Goal: Task Accomplishment & Management: Use online tool/utility

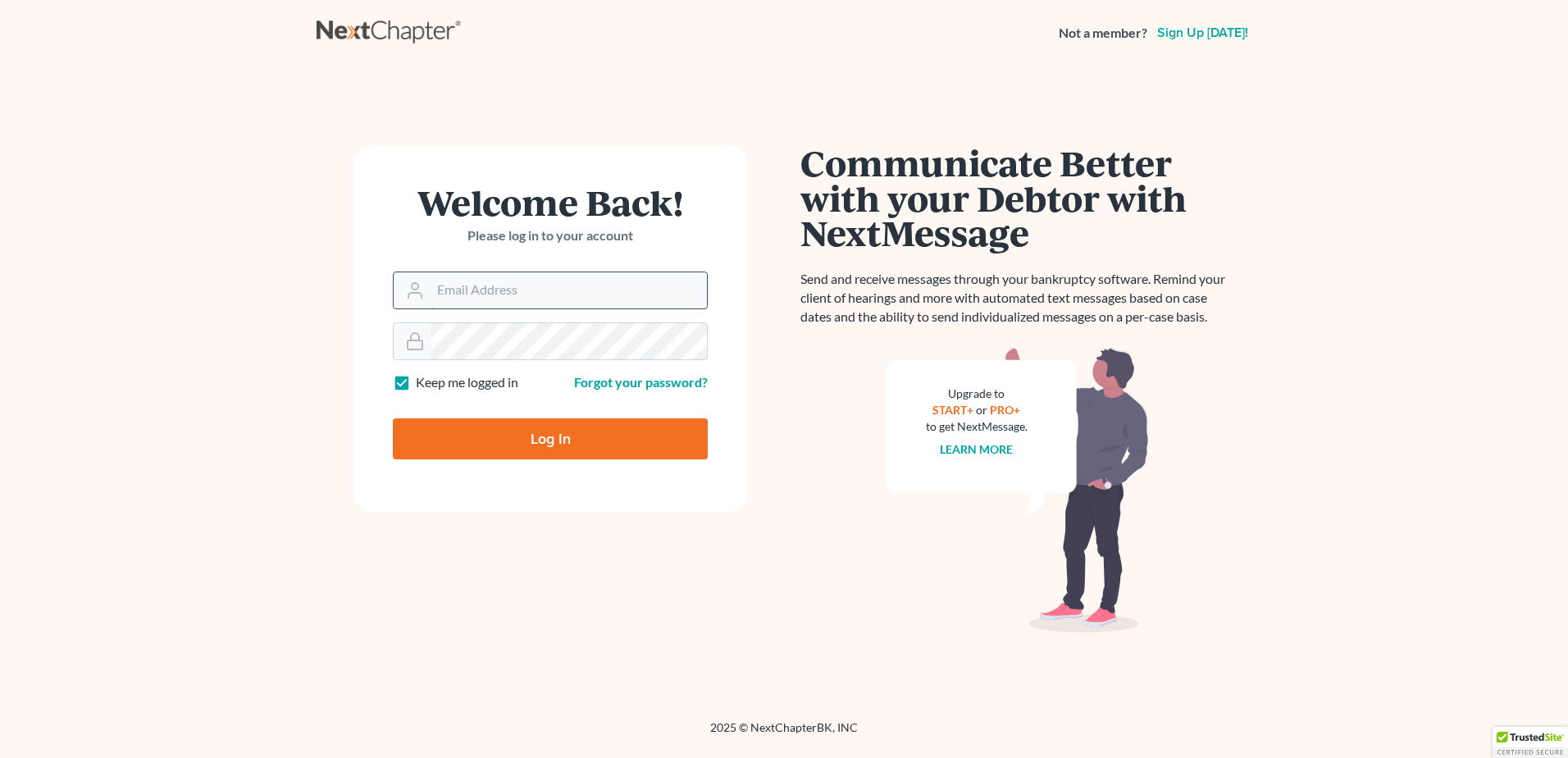
click at [465, 284] on input "Email Address" at bounding box center [568, 290] width 276 height 36
type input "pam@fesenmyerlaw.com"
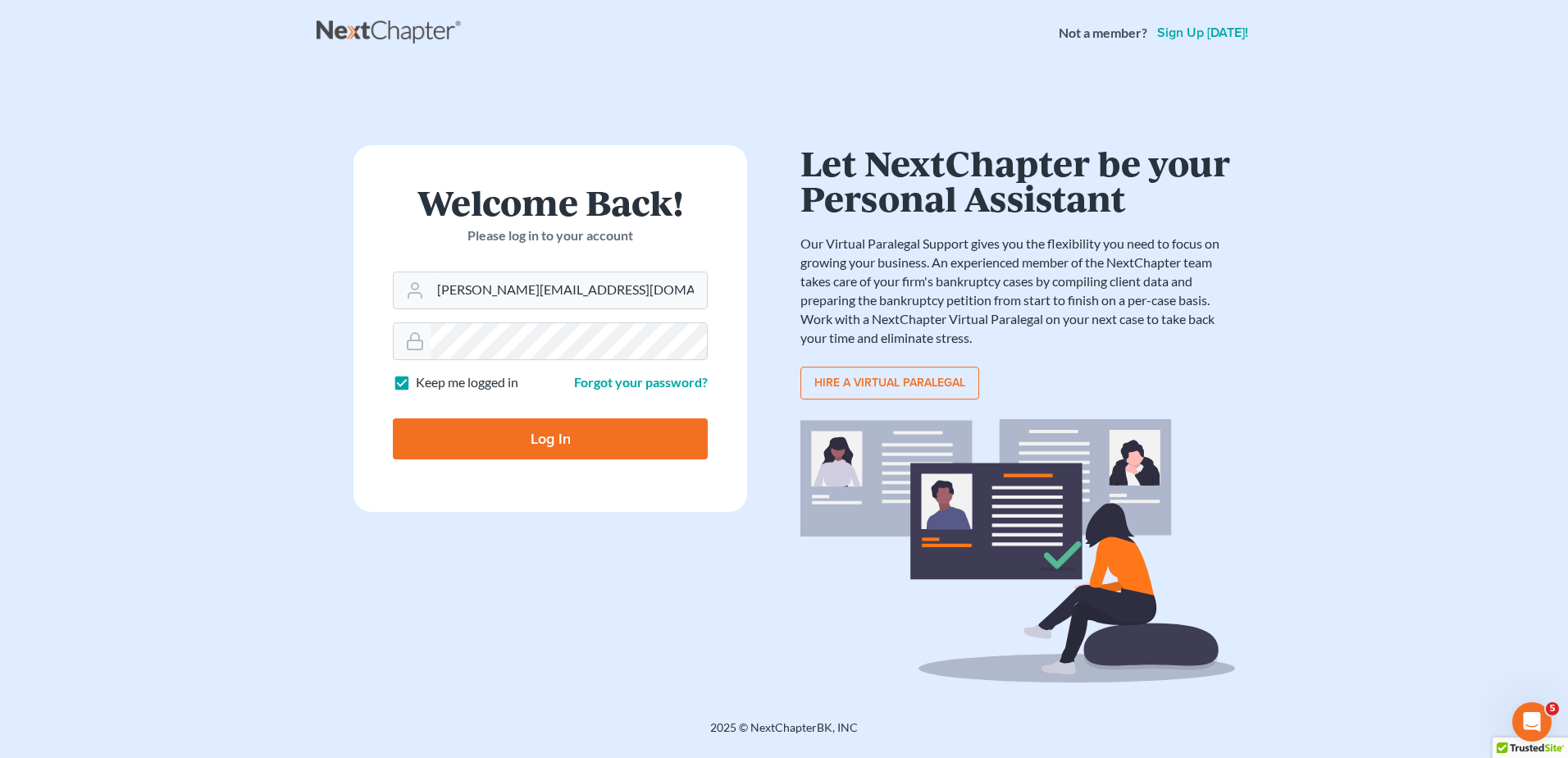
click at [551, 434] on input "Log In" at bounding box center [550, 439] width 315 height 41
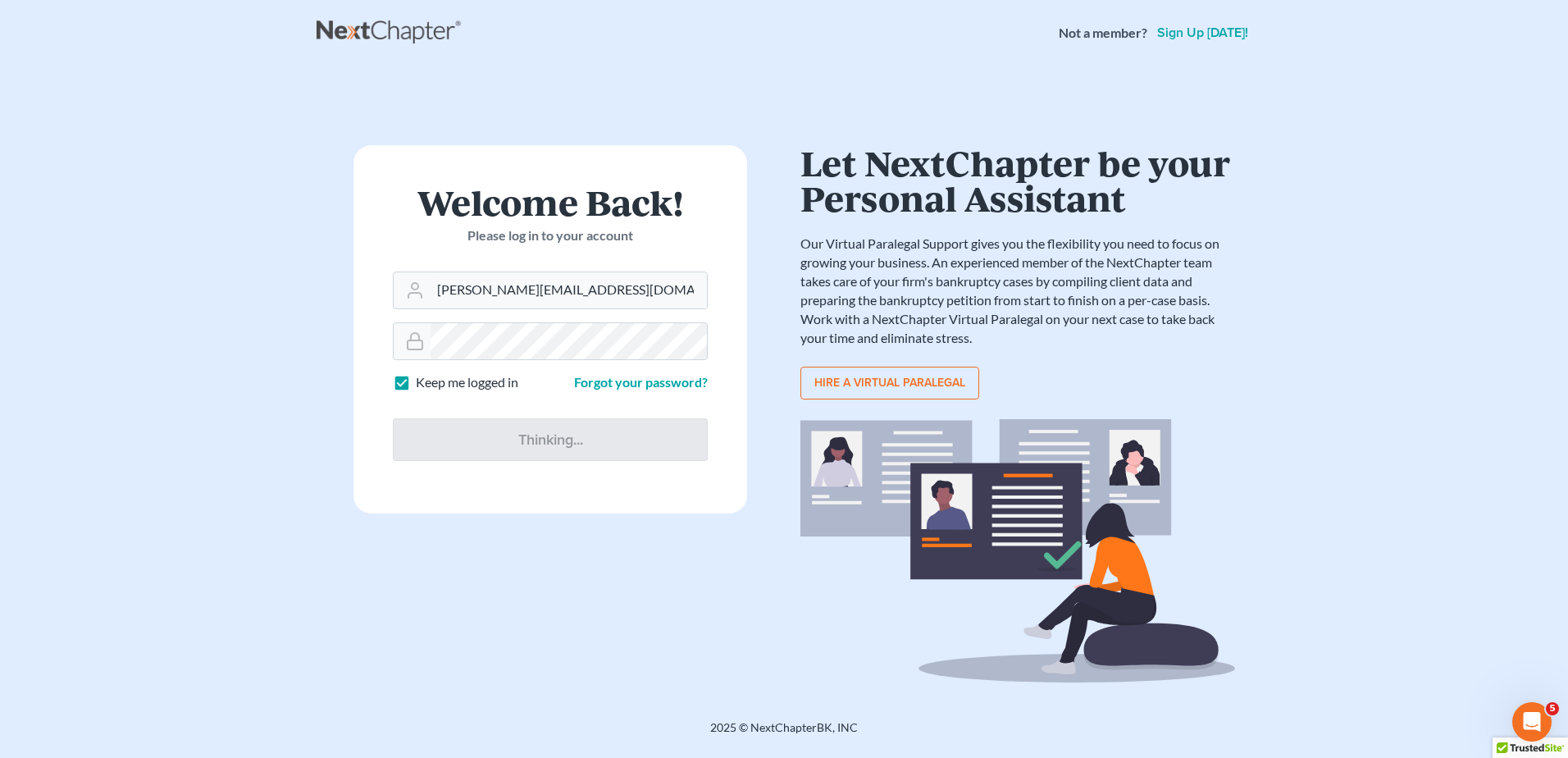
type input "Thinking..."
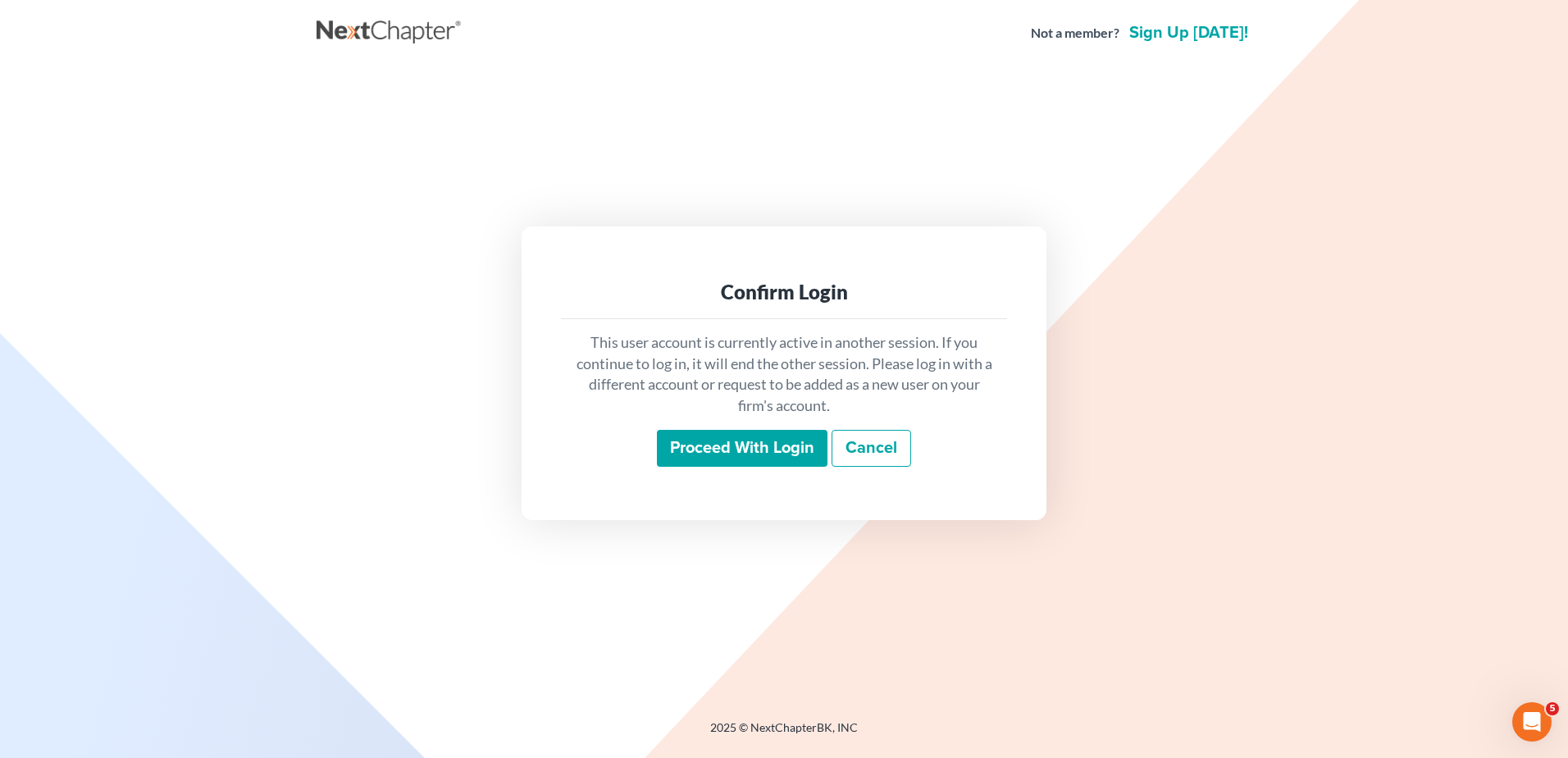
click at [772, 443] on input "Proceed with login" at bounding box center [742, 448] width 171 height 38
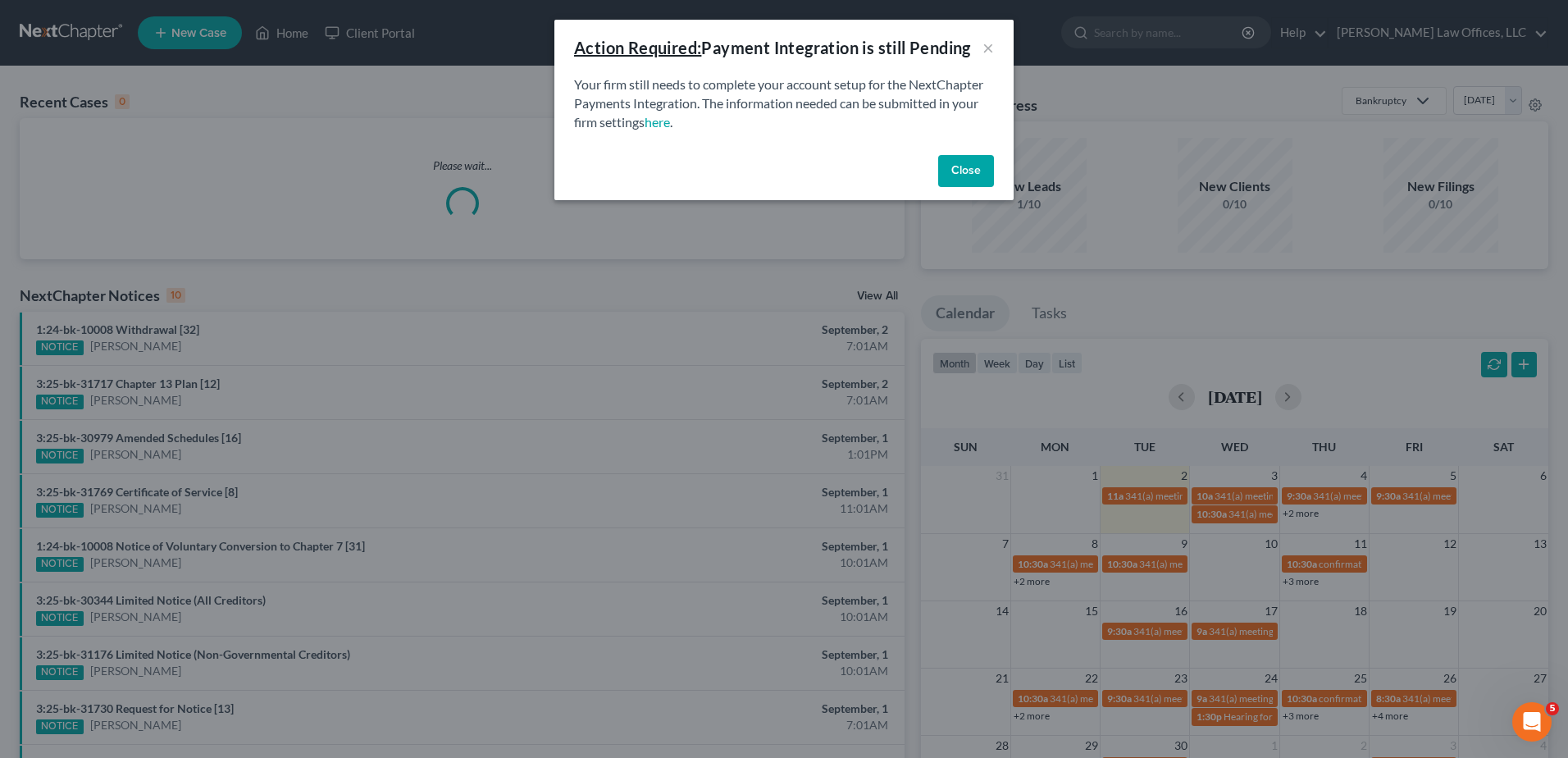
click at [975, 173] on button "Close" at bounding box center [966, 172] width 56 height 33
